Goal: Information Seeking & Learning: Learn about a topic

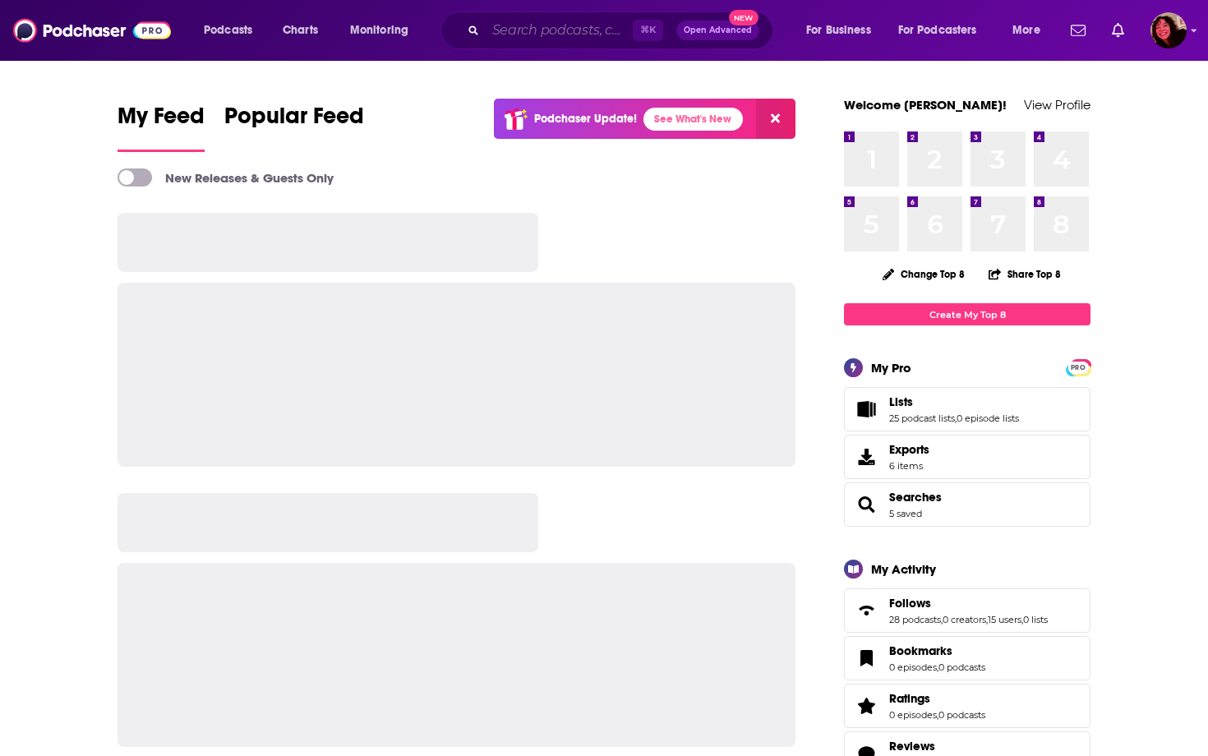
click at [552, 30] on input "Search podcasts, credits, & more..." at bounding box center [559, 30] width 147 height 26
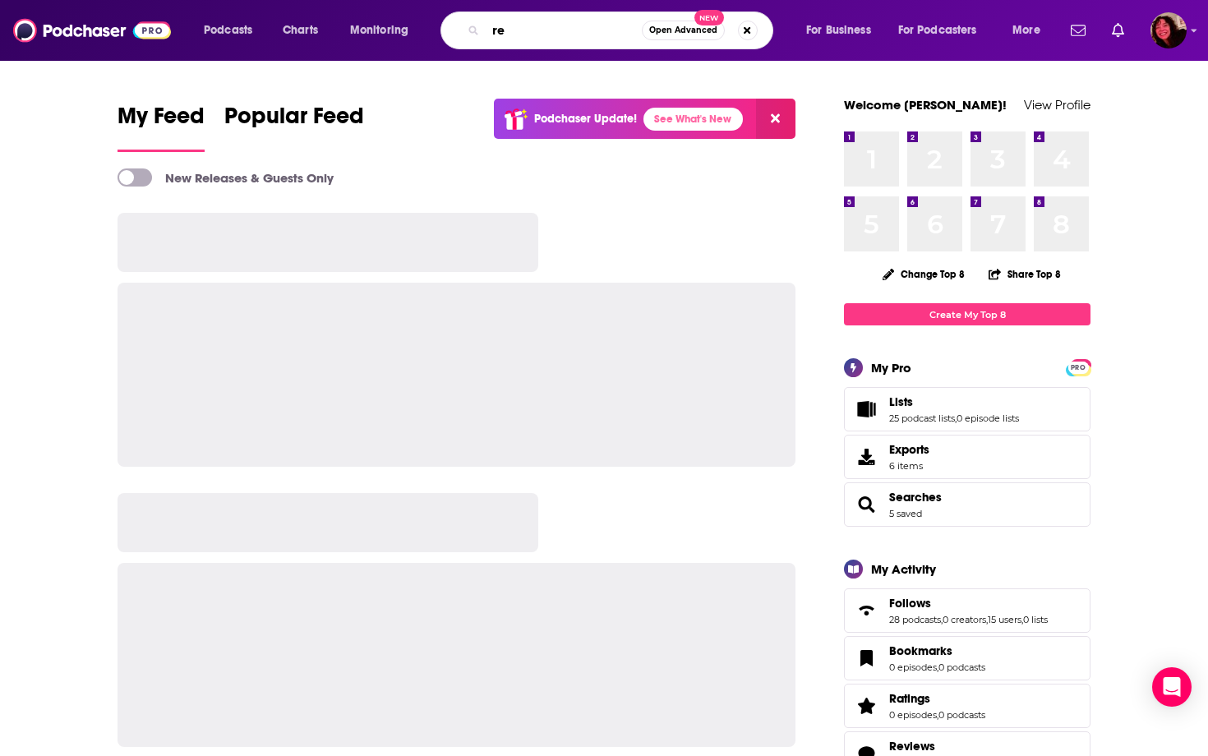
type input "r"
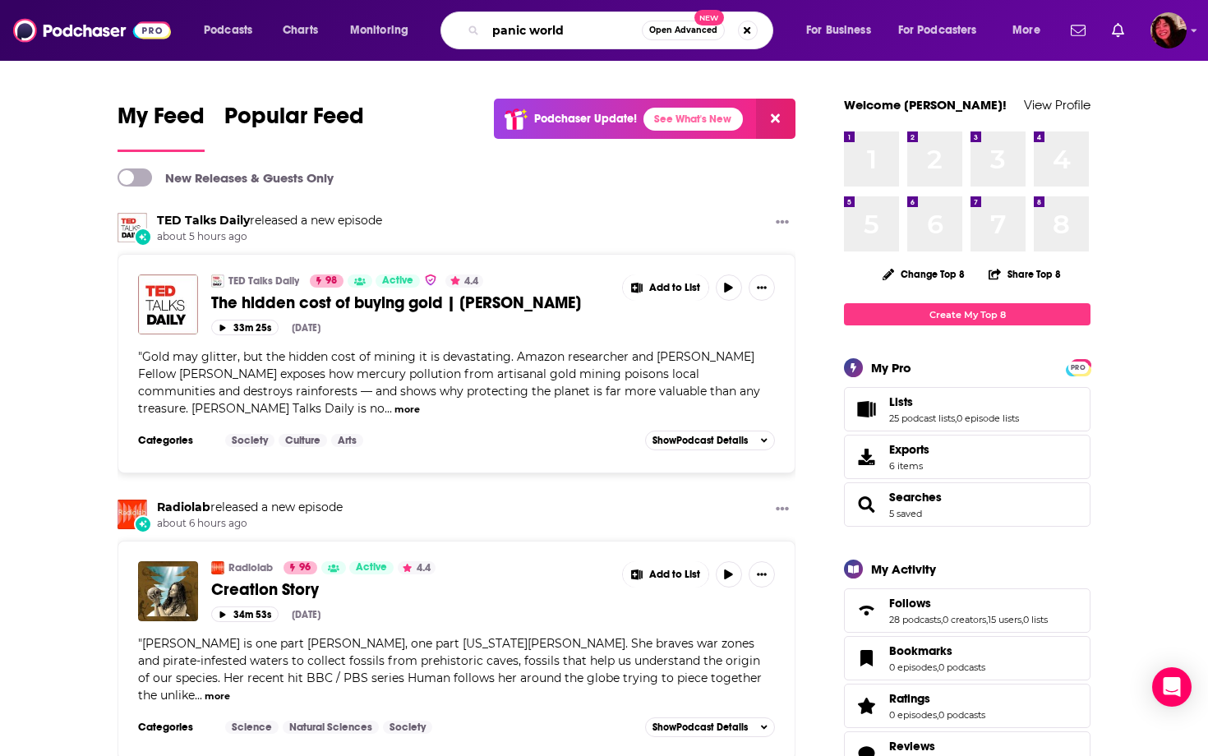
type input "panic world"
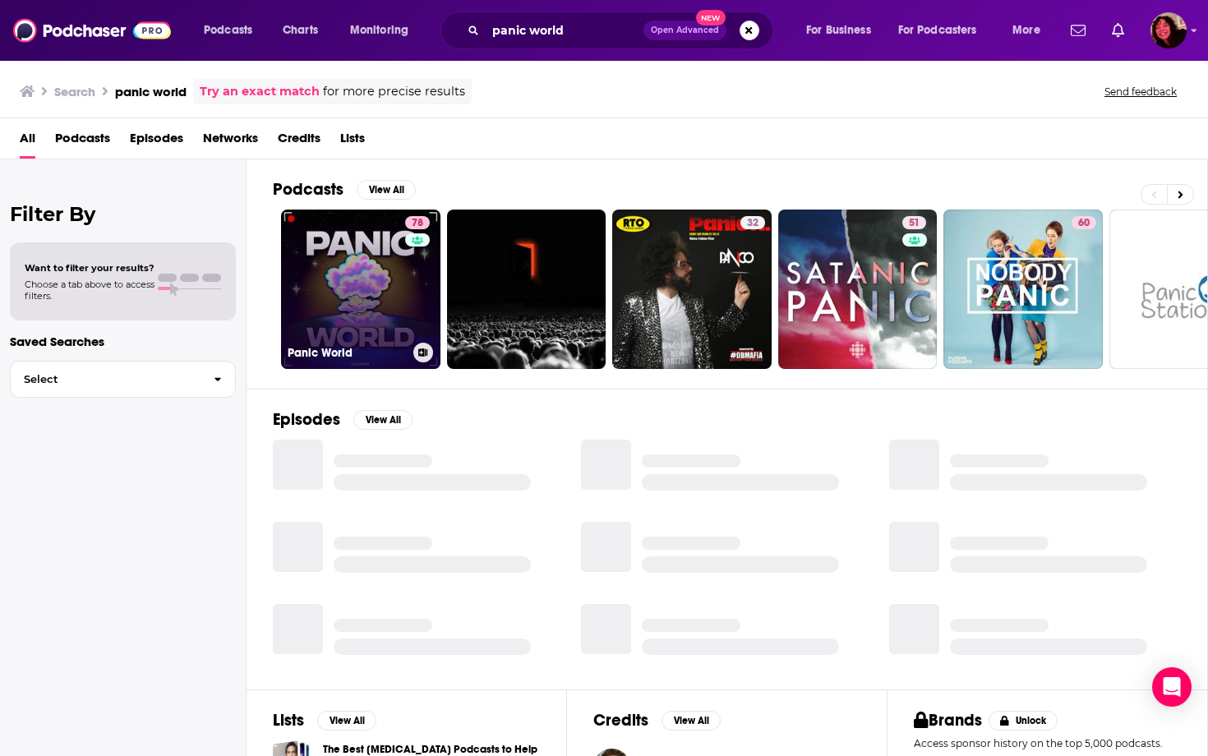
click at [389, 280] on link "78 Panic World" at bounding box center [360, 289] width 159 height 159
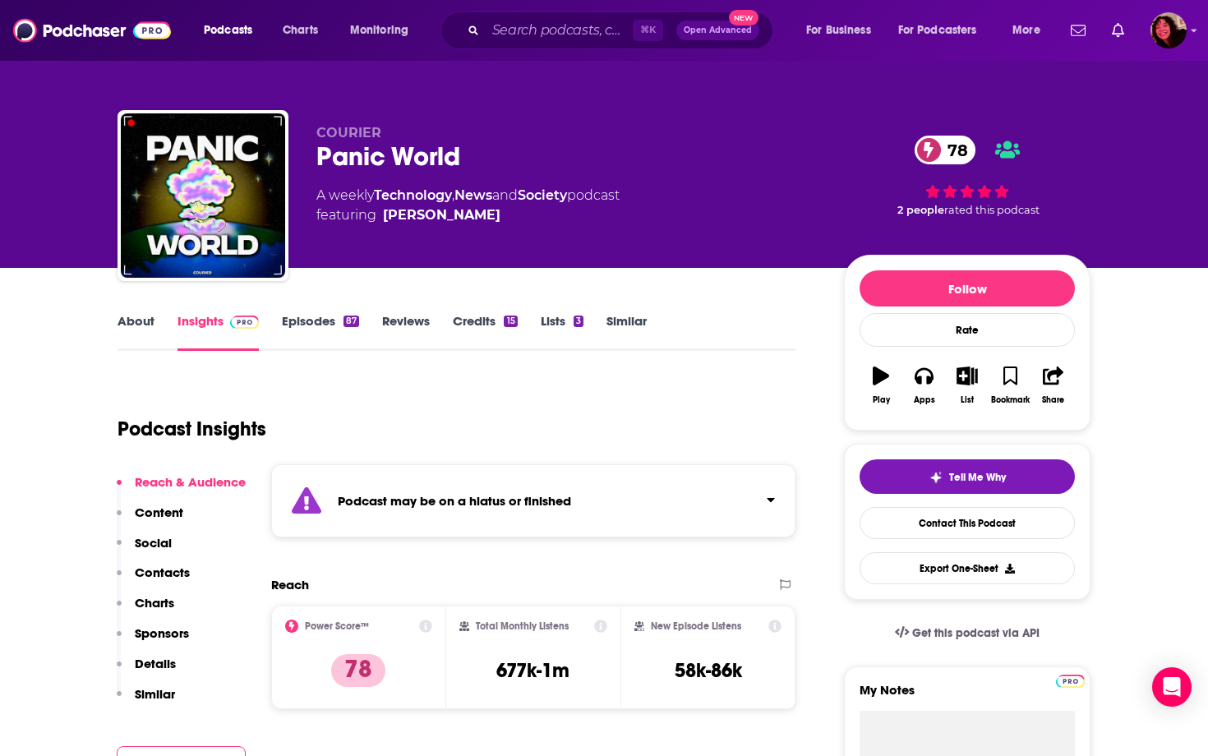
click at [145, 317] on link "About" at bounding box center [136, 332] width 37 height 38
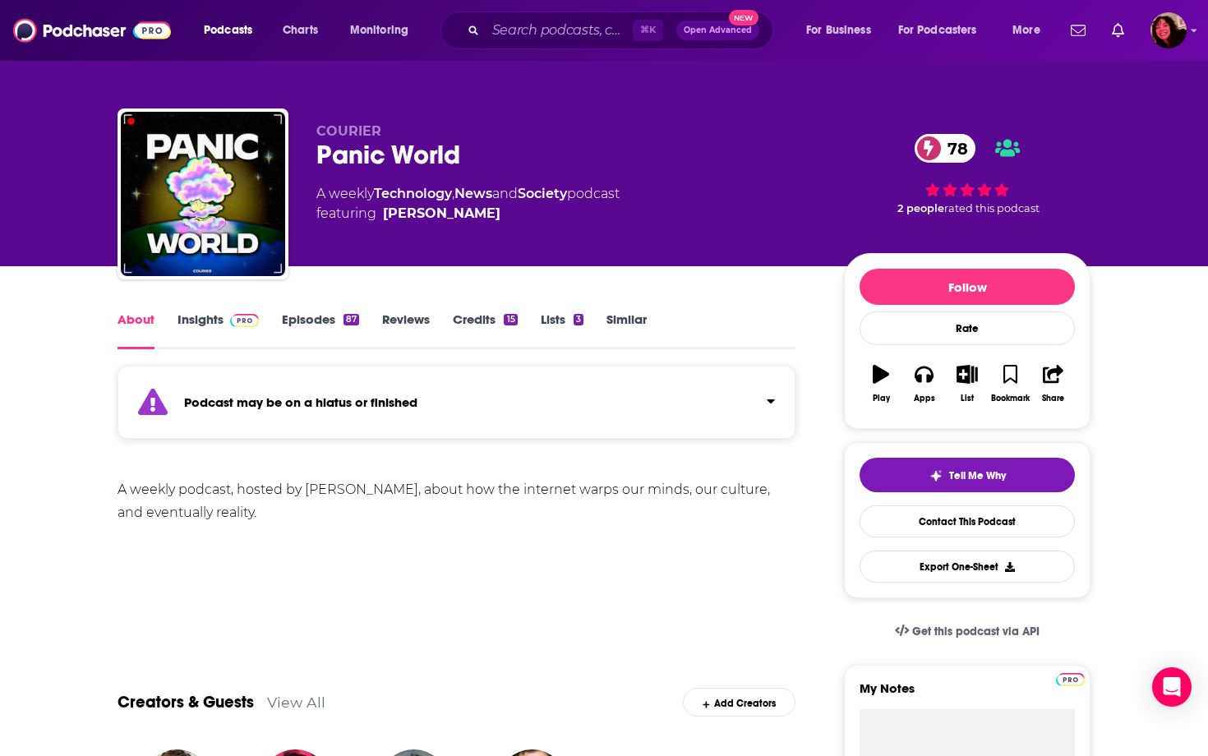
scroll to position [4, 0]
